Goal: Information Seeking & Learning: Learn about a topic

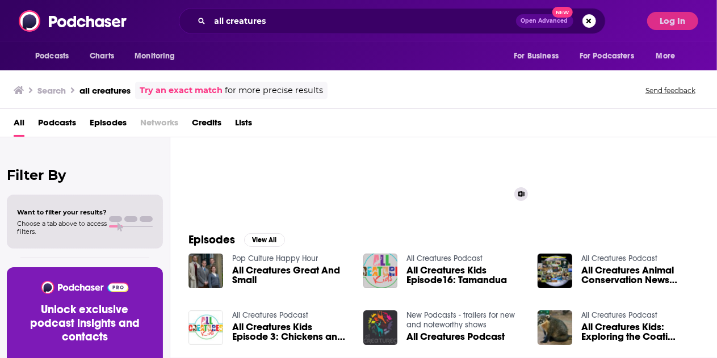
scroll to position [77, 0]
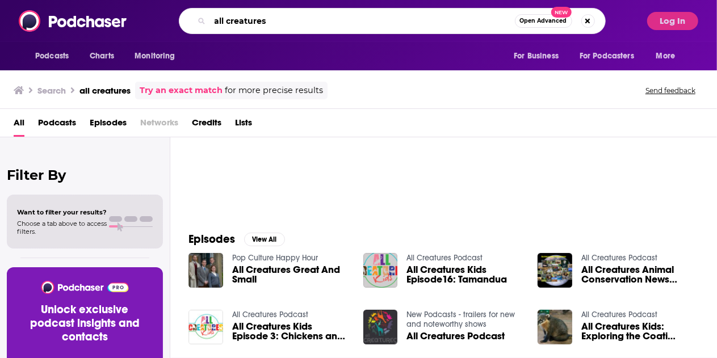
drag, startPoint x: 359, startPoint y: 20, endPoint x: 168, endPoint y: 43, distance: 192.3
click at [168, 43] on div "Podcasts Charts Monitoring all creatures Open Advanced New For Business For Pod…" at bounding box center [358, 35] width 717 height 70
type input "Thinking on Paper"
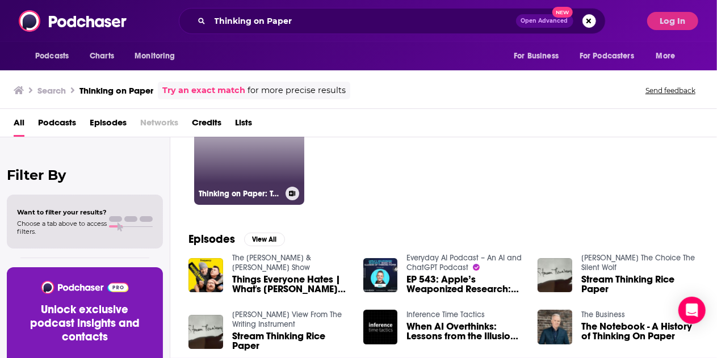
click at [252, 179] on link "Thinking on Paper: Technology Moves Fast, Think Slower" at bounding box center [249, 150] width 110 height 110
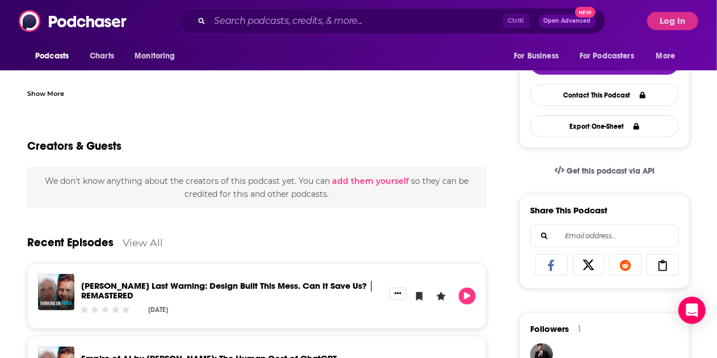
scroll to position [56, 0]
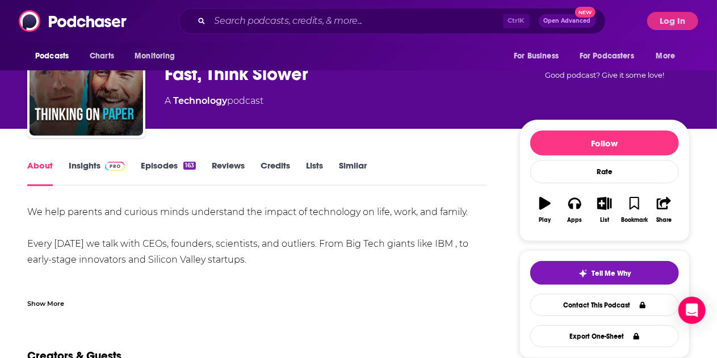
click at [88, 171] on link "Insights" at bounding box center [97, 173] width 56 height 26
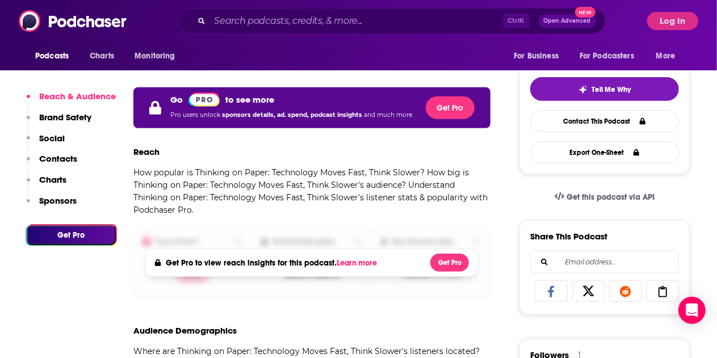
scroll to position [224, 0]
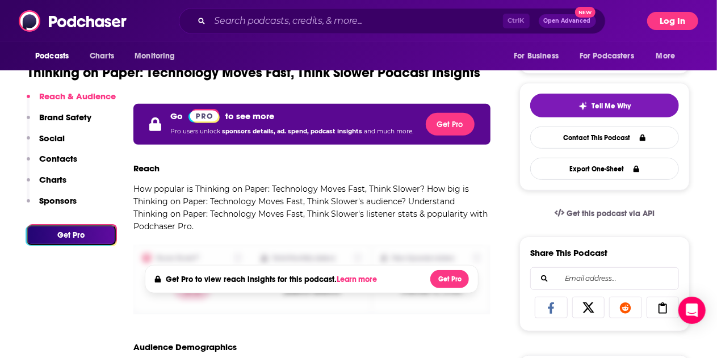
click at [693, 17] on button "Log In" at bounding box center [673, 21] width 51 height 18
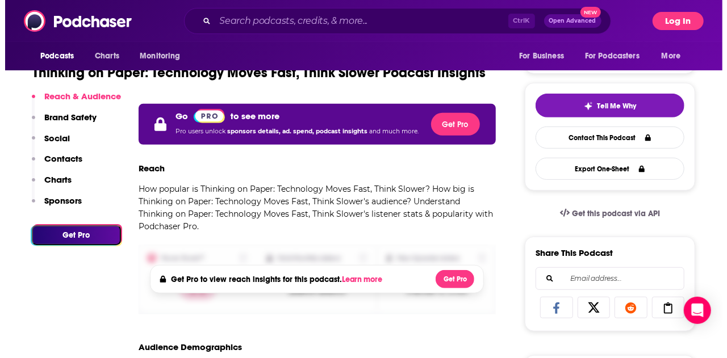
scroll to position [0, 0]
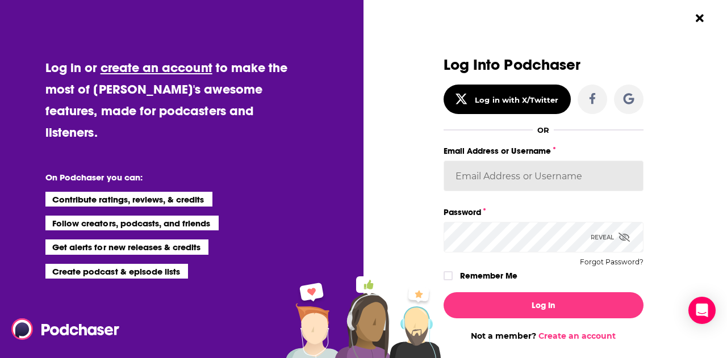
click at [557, 172] on input "Email Address or Username" at bounding box center [544, 176] width 200 height 31
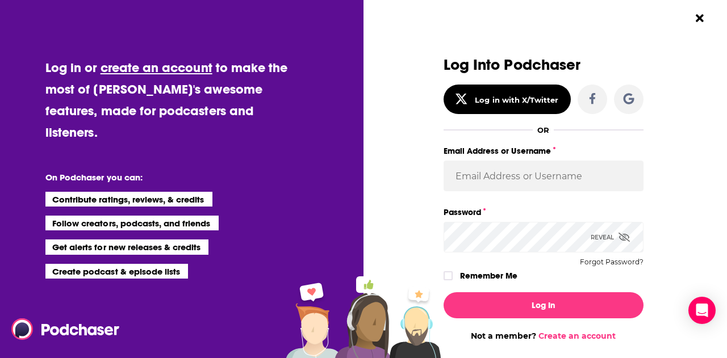
click at [673, 176] on div "Log Into Podchaser Log in with X/Twitter OR Email Address or Username Password …" at bounding box center [549, 179] width 356 height 358
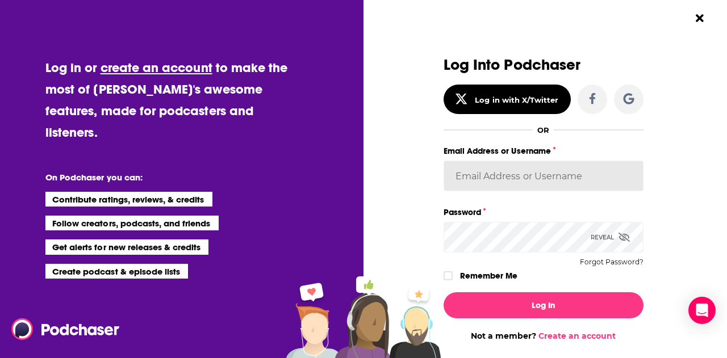
click at [559, 178] on input "Email Address or Username" at bounding box center [544, 176] width 200 height 31
type input "MXA_Team"
click at [495, 276] on label "Remember Me" at bounding box center [488, 276] width 57 height 15
click at [452, 281] on input "rememberMe" at bounding box center [448, 281] width 7 height 0
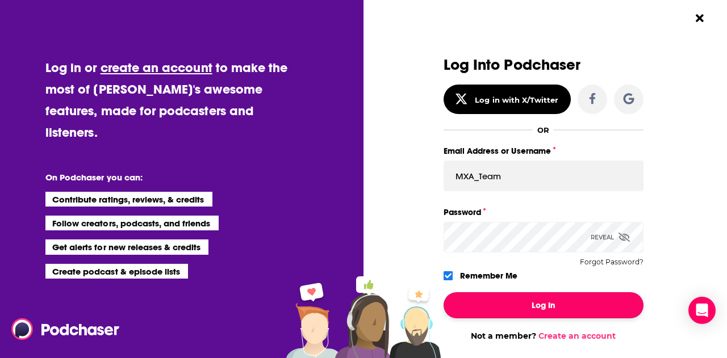
click at [523, 304] on button "Log In" at bounding box center [544, 306] width 200 height 26
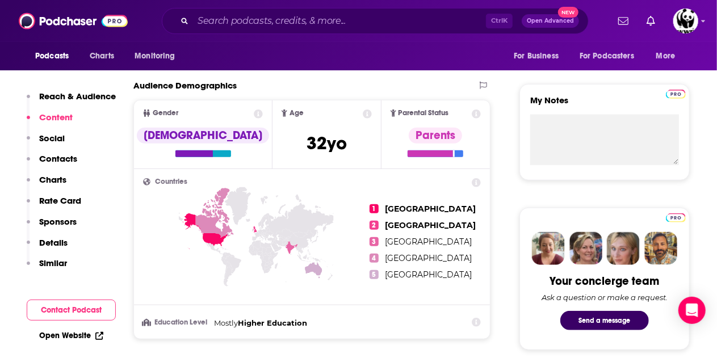
scroll to position [374, 0]
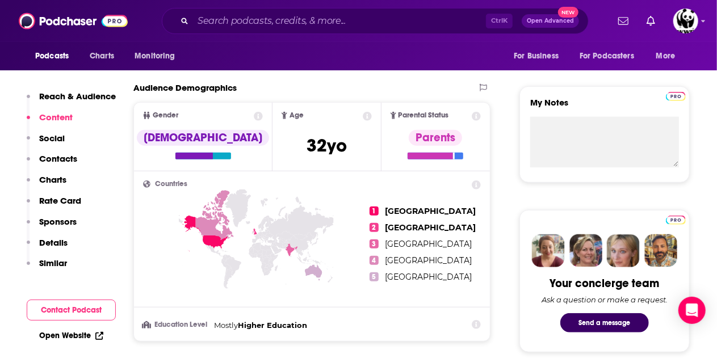
click at [50, 246] on p "Details" at bounding box center [53, 242] width 28 height 11
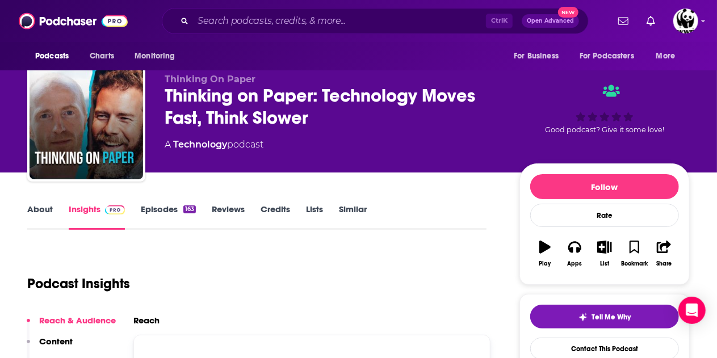
scroll to position [12, 0]
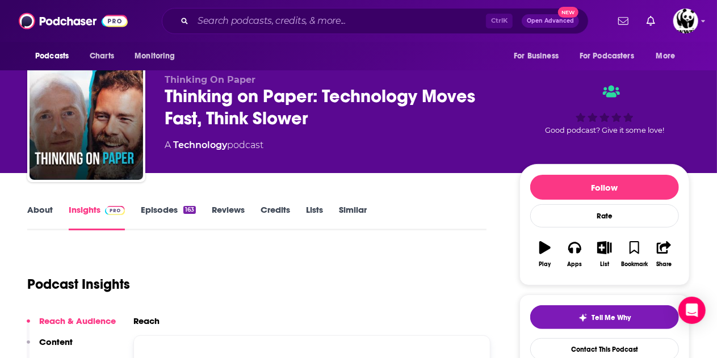
click at [165, 210] on link "Episodes 163" at bounding box center [168, 217] width 55 height 26
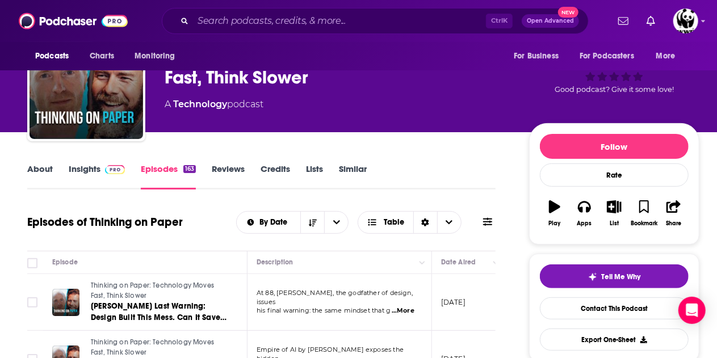
scroll to position [52, 0]
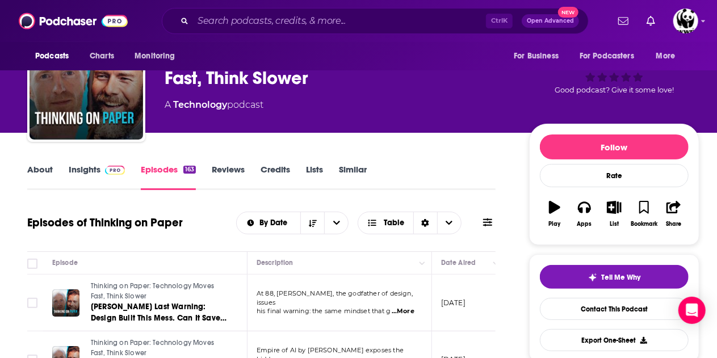
click at [243, 178] on link "Reviews" at bounding box center [228, 177] width 33 height 26
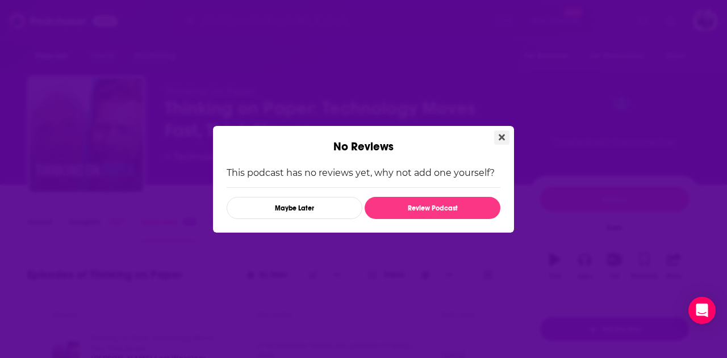
click at [500, 141] on icon "Close" at bounding box center [502, 137] width 6 height 9
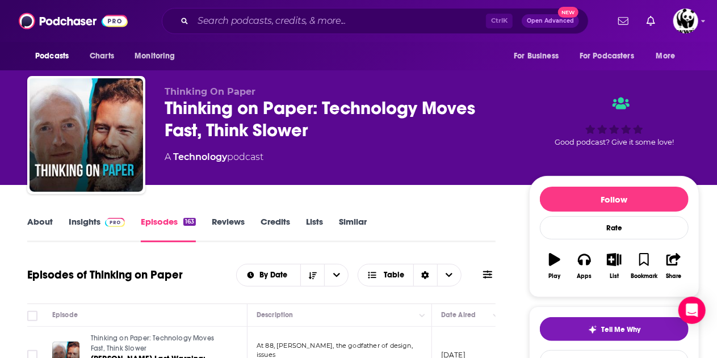
click at [36, 228] on link "About" at bounding box center [40, 229] width 26 height 26
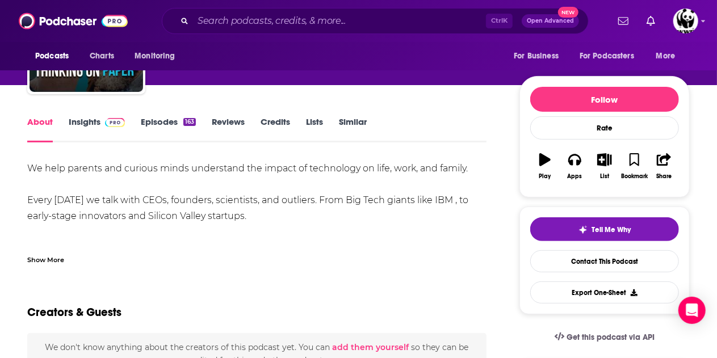
scroll to position [176, 0]
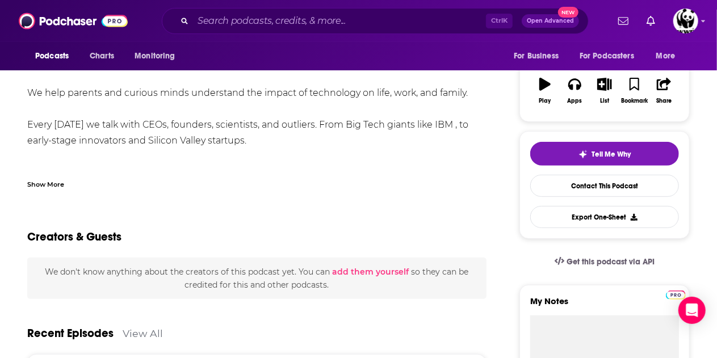
click at [44, 182] on div "Show More" at bounding box center [45, 183] width 37 height 11
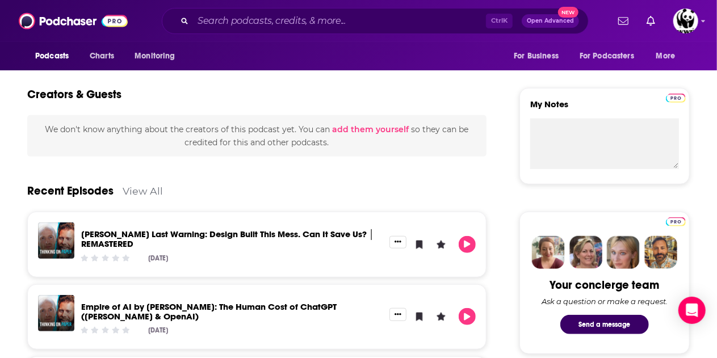
scroll to position [372, 0]
click at [139, 183] on div "Recent Episodes View All" at bounding box center [257, 184] width 460 height 55
click at [139, 190] on link "View All" at bounding box center [143, 192] width 40 height 12
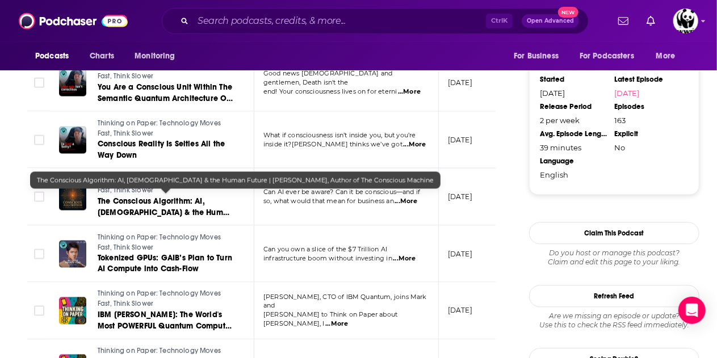
scroll to position [1446, 0]
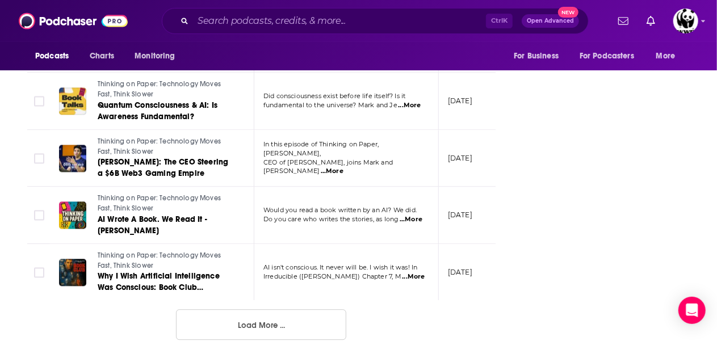
click at [269, 329] on button "Load More ..." at bounding box center [261, 325] width 170 height 31
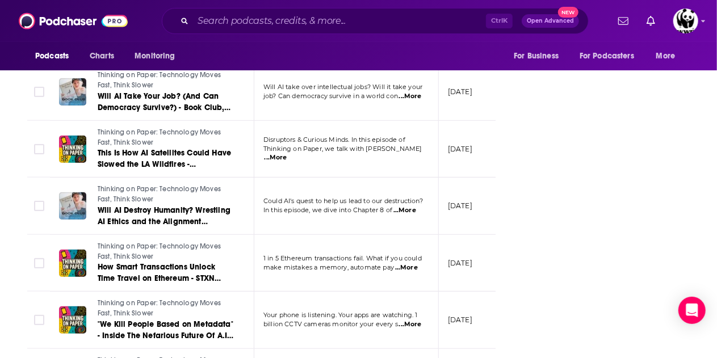
scroll to position [2868, 0]
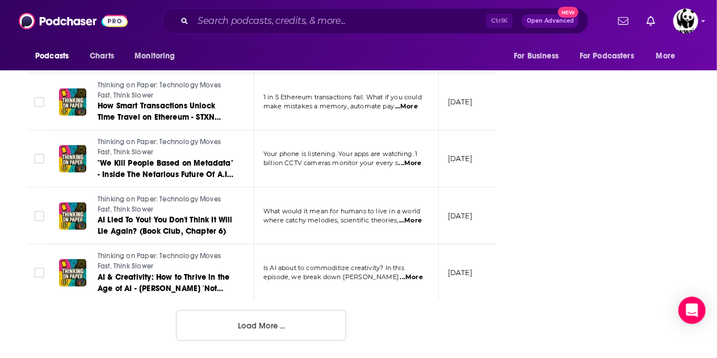
click at [272, 328] on button "Load More ..." at bounding box center [261, 326] width 170 height 31
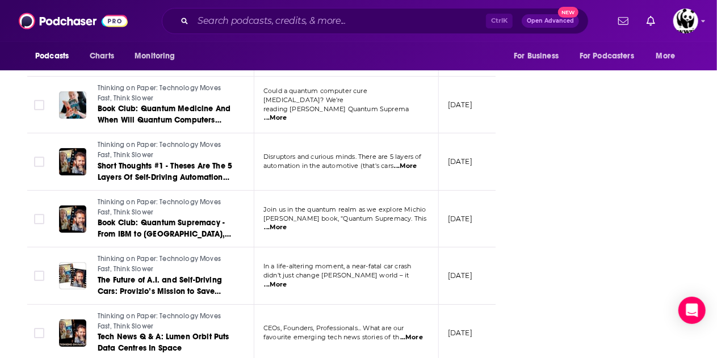
scroll to position [4290, 0]
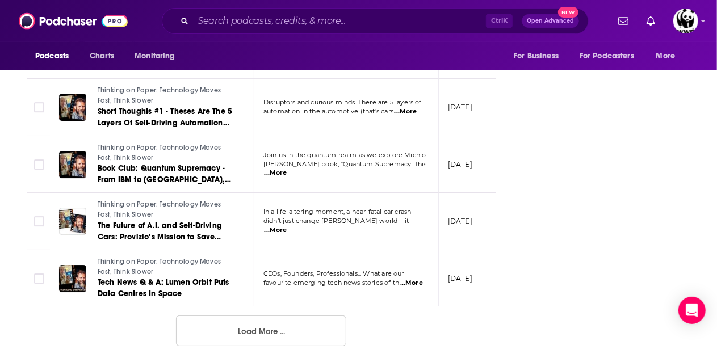
drag, startPoint x: 272, startPoint y: 328, endPoint x: 240, endPoint y: 325, distance: 31.4
click at [240, 325] on button "Load More ..." at bounding box center [261, 331] width 170 height 31
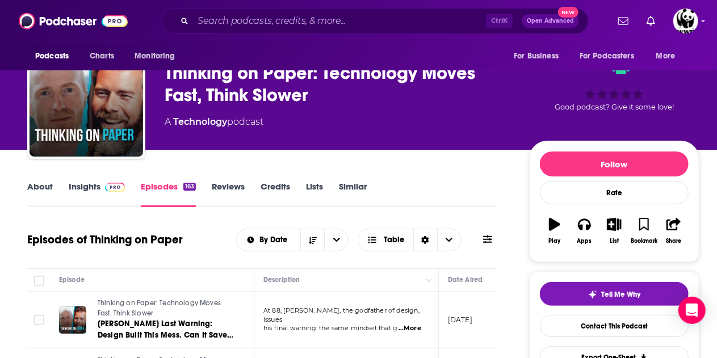
scroll to position [0, 0]
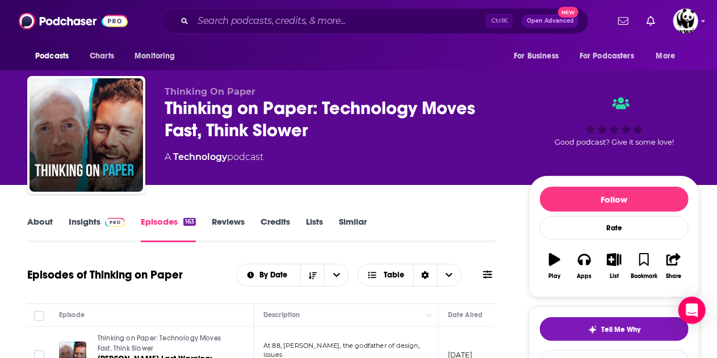
click at [83, 226] on link "Insights" at bounding box center [97, 229] width 56 height 26
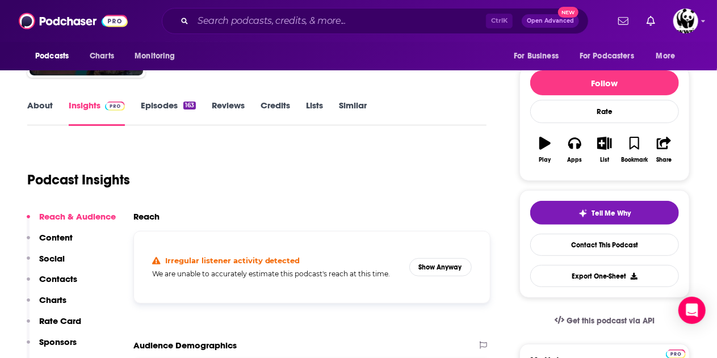
scroll to position [177, 0]
